Goal: Task Accomplishment & Management: Use online tool/utility

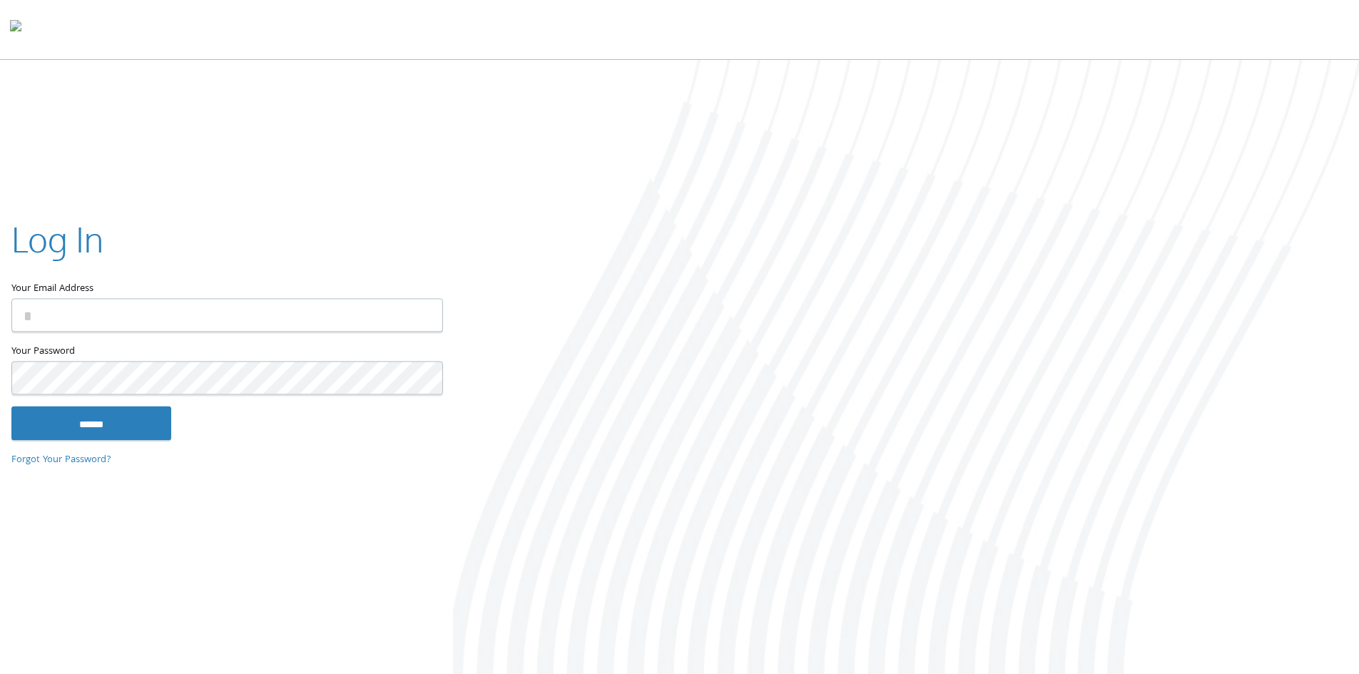
click at [247, 303] on input "Your Email Address" at bounding box center [227, 315] width 432 height 34
type input "**********"
click at [11, 406] on input "******" at bounding box center [91, 423] width 160 height 34
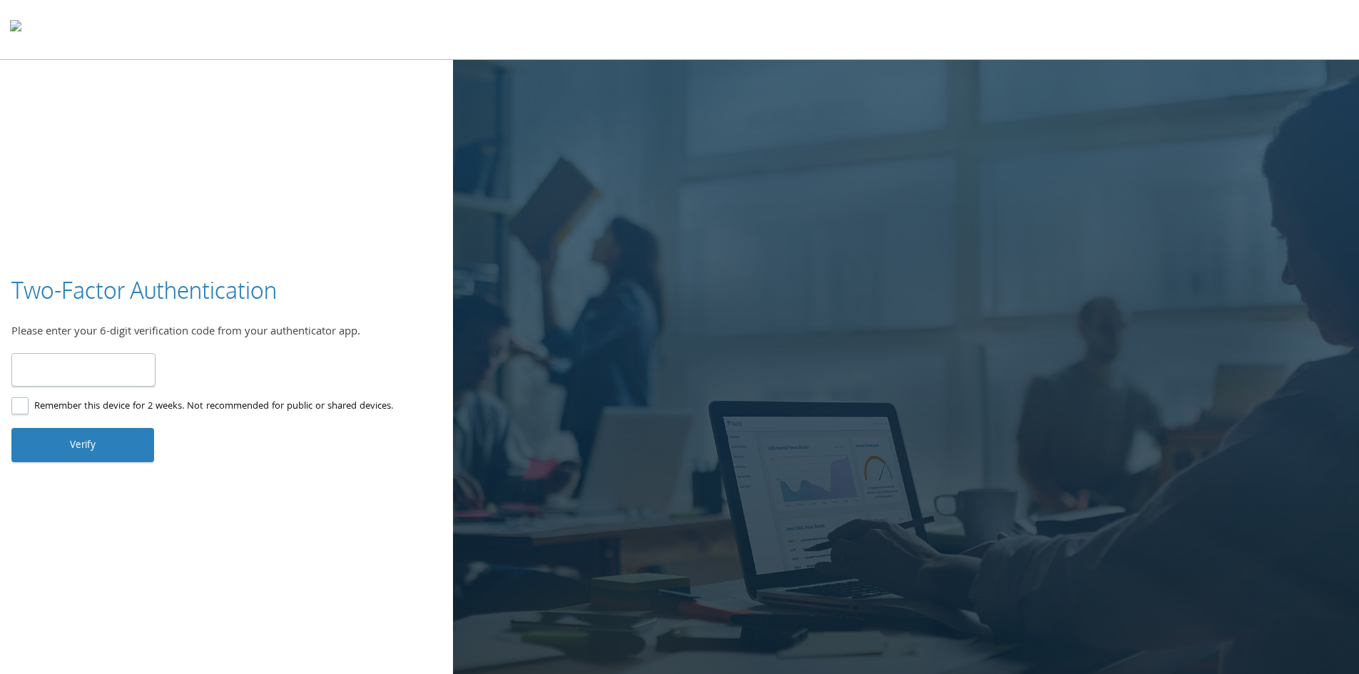
type input "******"
